Goal: Task Accomplishment & Management: Understand process/instructions

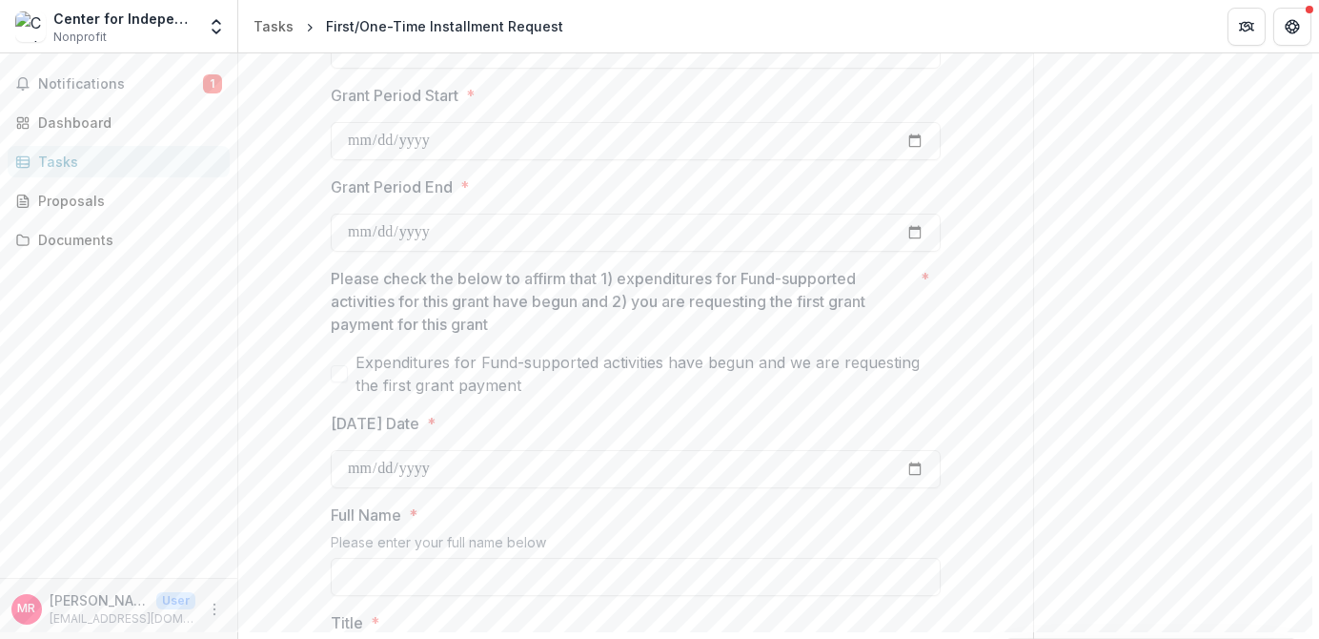
scroll to position [467, 0]
click at [78, 121] on div "Dashboard" at bounding box center [126, 122] width 176 height 20
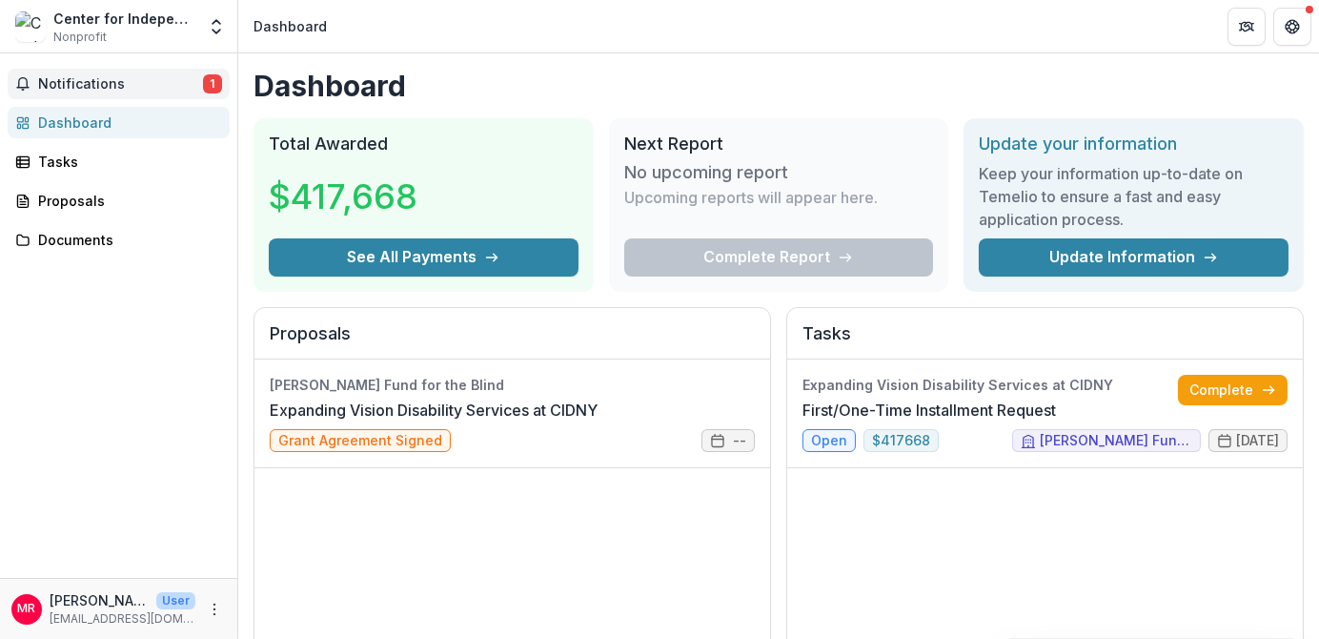
click at [78, 70] on button "Notifications 1" at bounding box center [119, 84] width 222 height 31
click at [46, 159] on div "Tasks" at bounding box center [126, 162] width 176 height 20
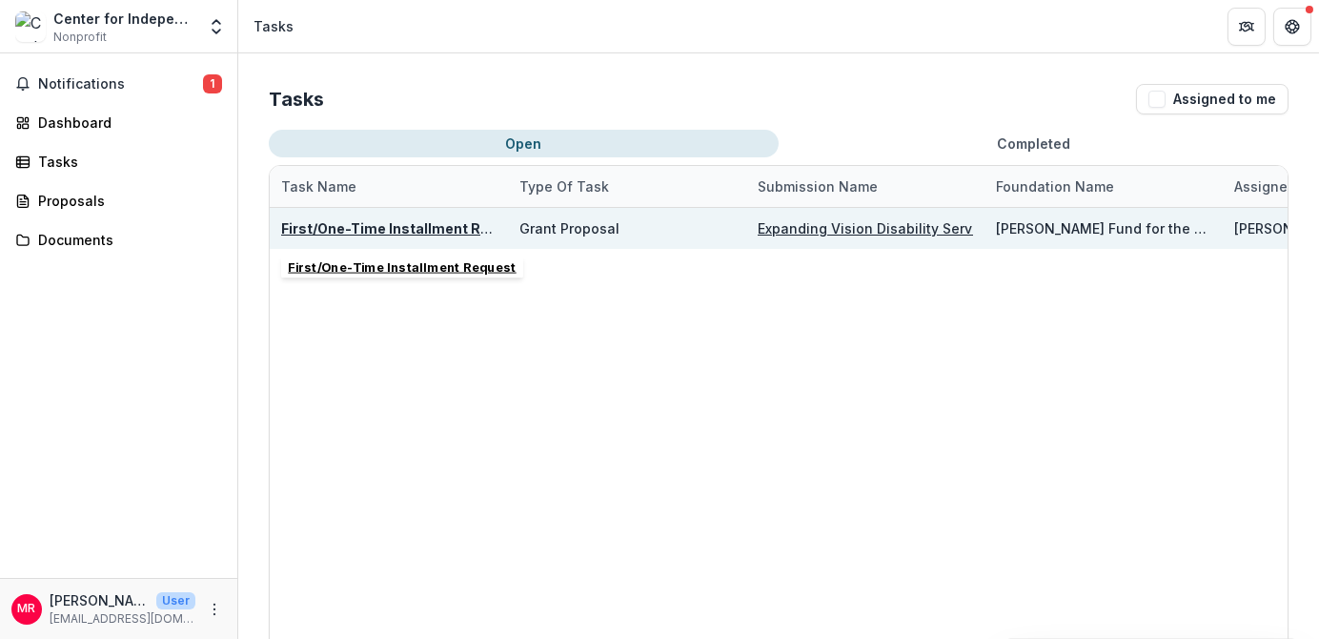
click at [299, 229] on u "First/One-Time Installment Request" at bounding box center [405, 228] width 248 height 16
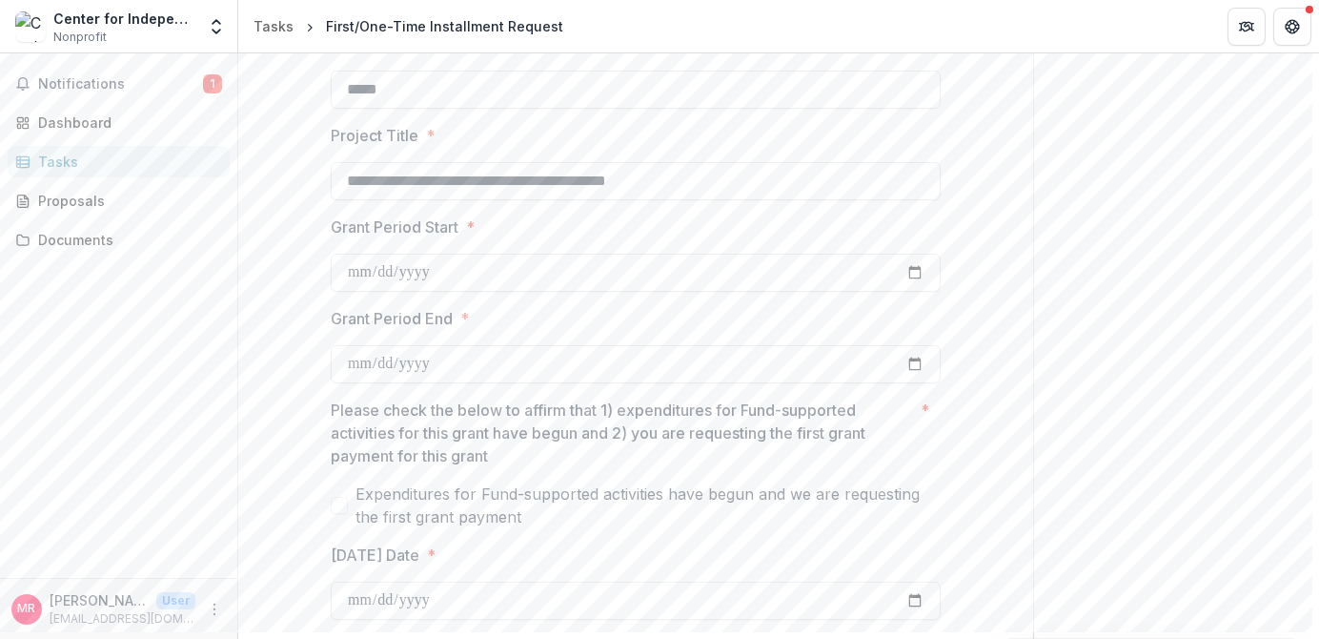
scroll to position [381, 0]
